Goal: Information Seeking & Learning: Learn about a topic

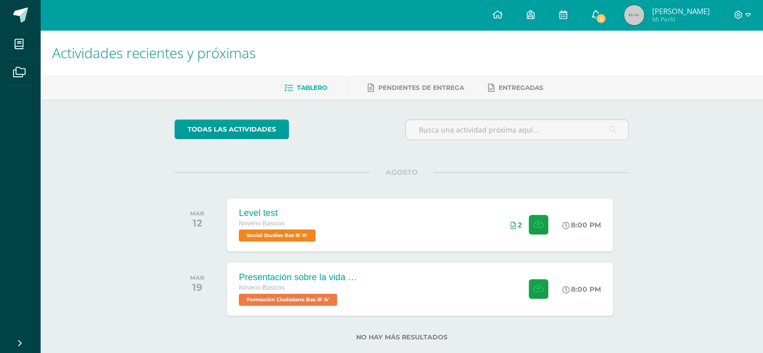
click at [597, 12] on icon at bounding box center [596, 14] width 8 height 9
click at [150, 173] on div "Actividades recientes y próximas Tablero Pendientes de entrega Entregadas todas…" at bounding box center [401, 201] width 723 height 343
click at [380, 291] on div "Presentación sobre la vida del General Serapio Cruz. Noveno Básicos Formación C…" at bounding box center [420, 289] width 390 height 54
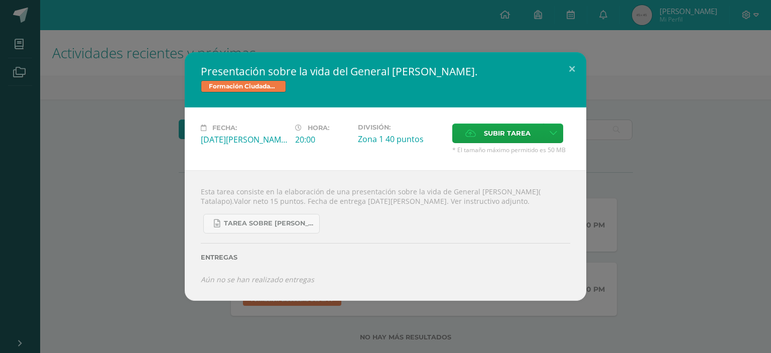
click at [158, 228] on div "Presentación sobre la vida del General Serapio Cruz. Formación Ciudadana Bas II…" at bounding box center [385, 176] width 763 height 248
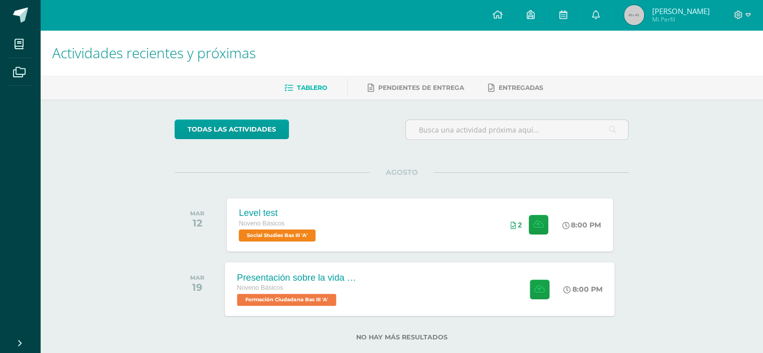
click at [312, 289] on div "Noveno Básicos" at bounding box center [297, 288] width 121 height 11
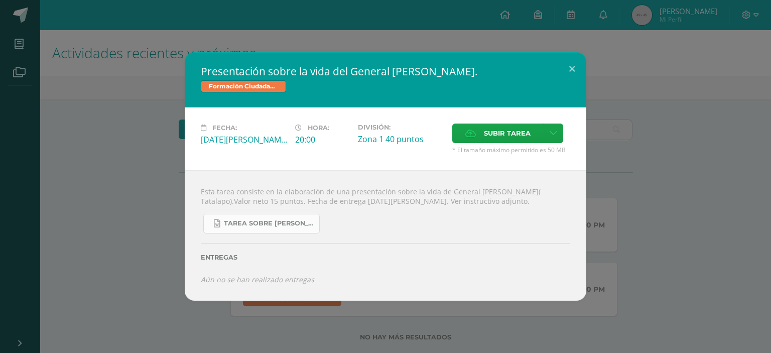
click at [281, 228] on link "Tarea sobre Serapio Cruz, Tala lapo 3 básico Formación..docx" at bounding box center [261, 224] width 116 height 20
drag, startPoint x: 352, startPoint y: 70, endPoint x: 365, endPoint y: 70, distance: 13.6
click at [365, 70] on h2 "Presentación sobre la vida del General [PERSON_NAME]." at bounding box center [385, 71] width 369 height 14
click at [679, 109] on div "Presentación sobre la vida del General Serapio Cruz. Formación Ciudadana Bas II…" at bounding box center [385, 176] width 763 height 248
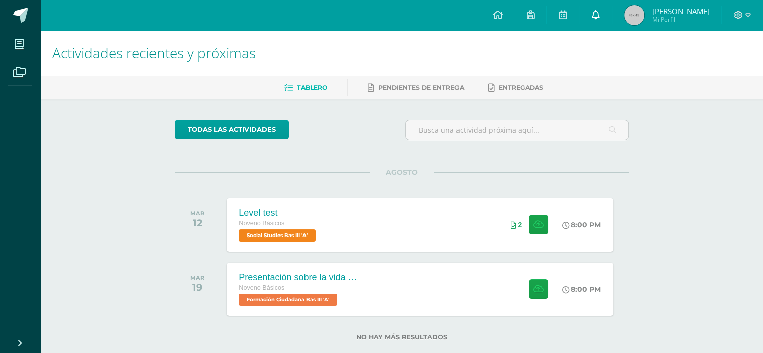
click at [592, 10] on icon at bounding box center [596, 14] width 8 height 9
click at [656, 13] on span "[PERSON_NAME]" at bounding box center [681, 11] width 58 height 10
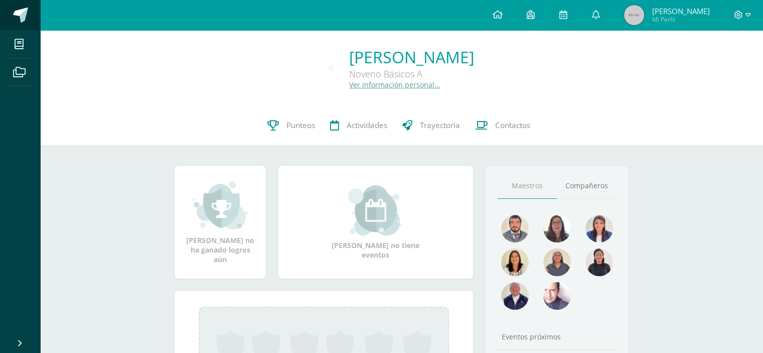
click at [30, 14] on link at bounding box center [20, 15] width 40 height 30
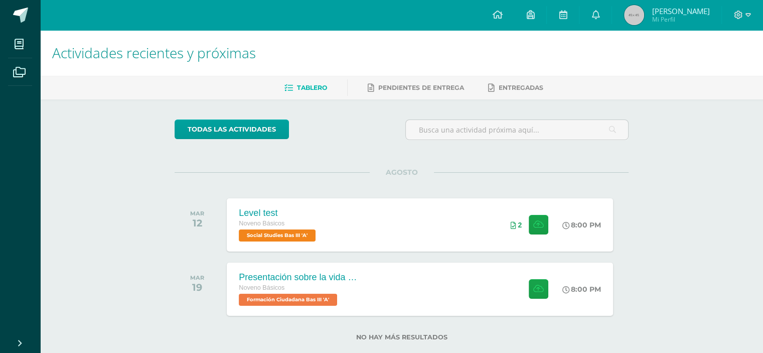
click at [30, 14] on link at bounding box center [20, 15] width 40 height 30
